Goal: Book appointment/travel/reservation

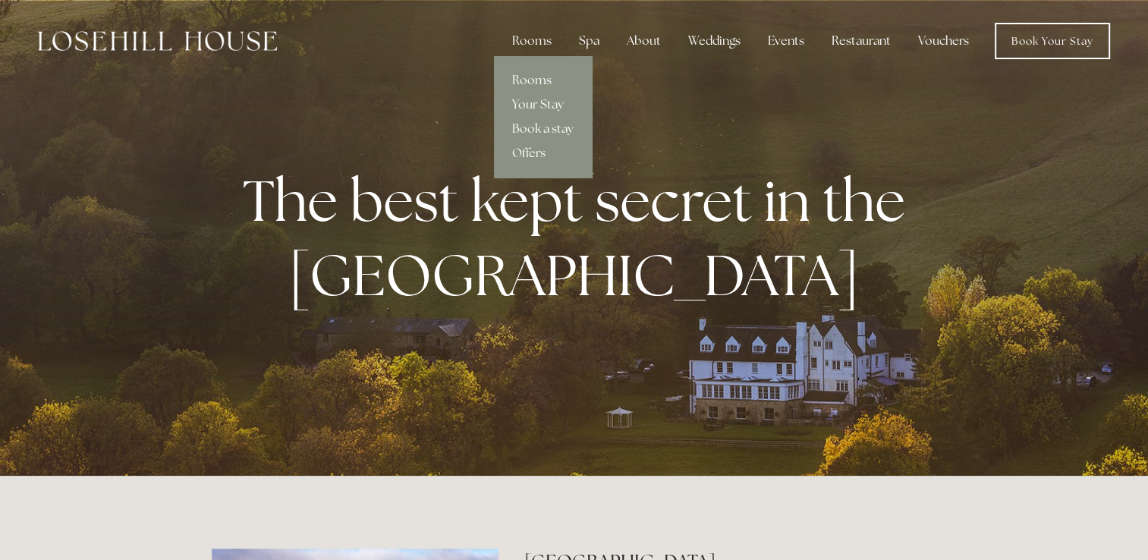
click at [536, 80] on link "Rooms" at bounding box center [543, 80] width 98 height 24
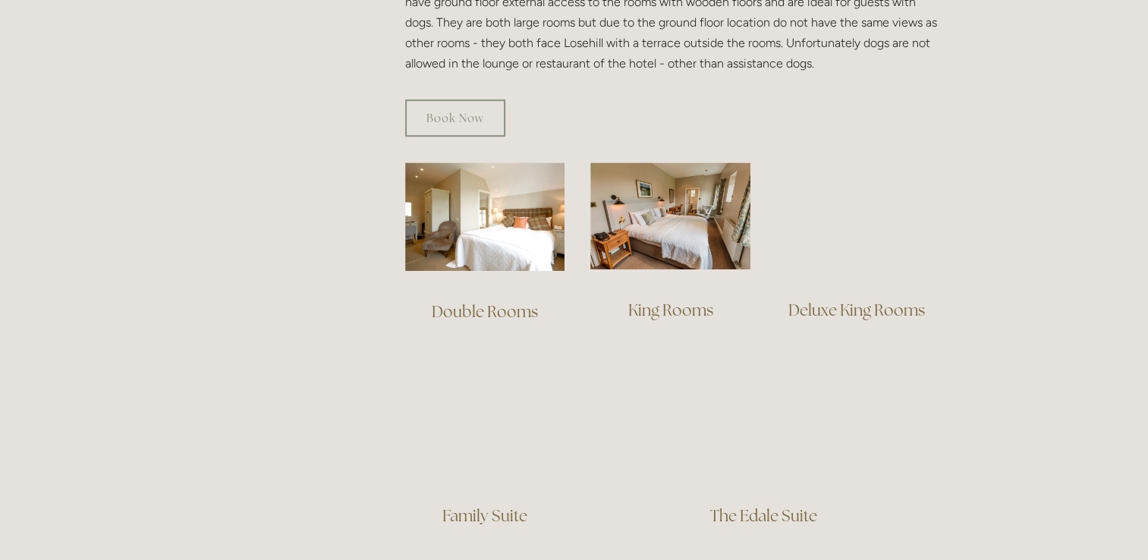
scroll to position [1008, 0]
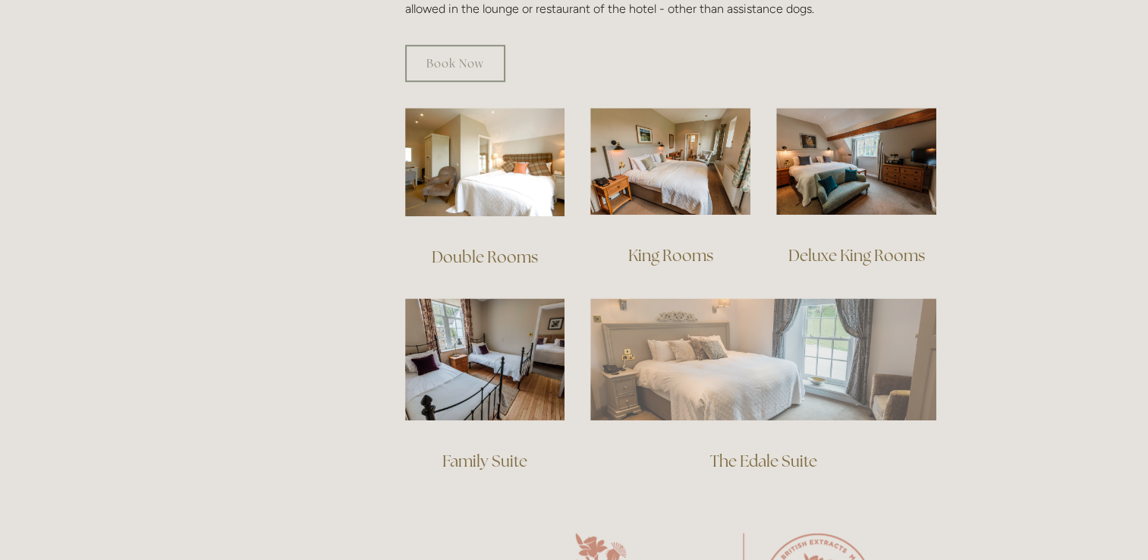
click at [669, 357] on img at bounding box center [763, 358] width 346 height 121
